Goal: Navigation & Orientation: Find specific page/section

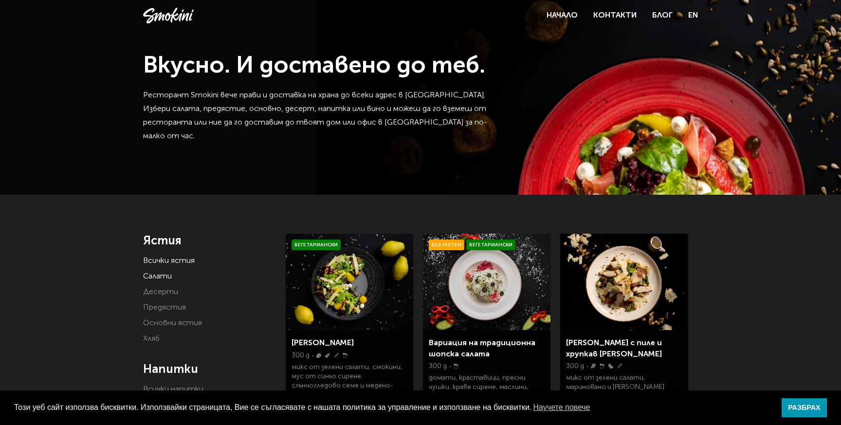
click at [165, 275] on link "Салати" at bounding box center [157, 276] width 29 height 8
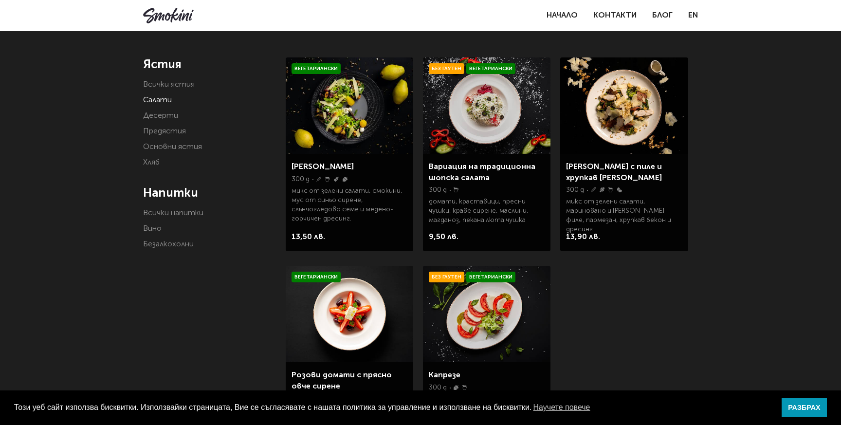
scroll to position [176, 0]
click at [182, 149] on link "Основни ястия" at bounding box center [172, 148] width 59 height 8
